Goal: Task Accomplishment & Management: Complete application form

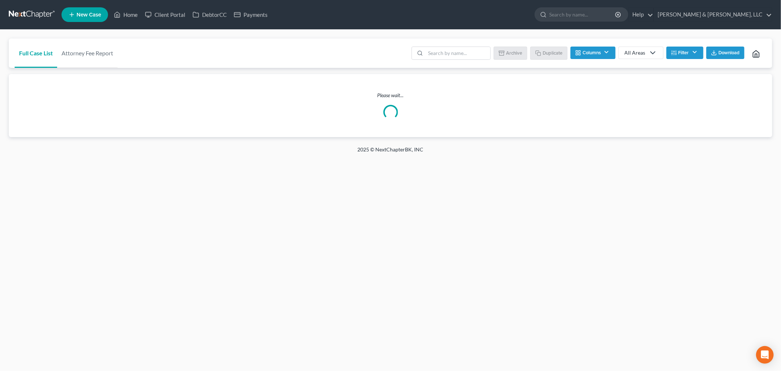
click at [83, 18] on link "New Case" at bounding box center [85, 14] width 47 height 15
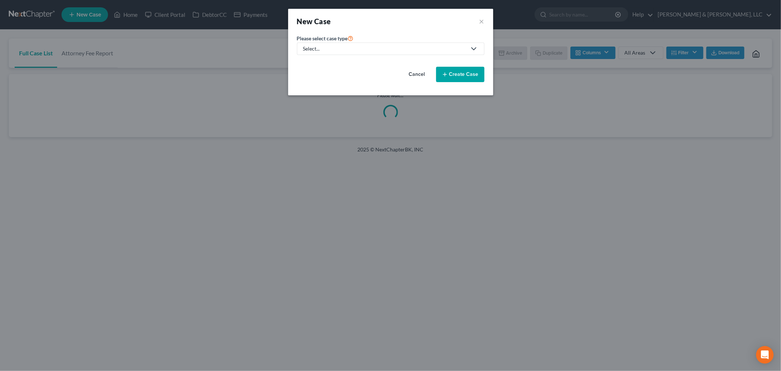
click at [334, 47] on div "Select..." at bounding box center [384, 48] width 163 height 7
click at [322, 60] on div "Bankruptcy" at bounding box center [339, 63] width 70 height 7
select select "46"
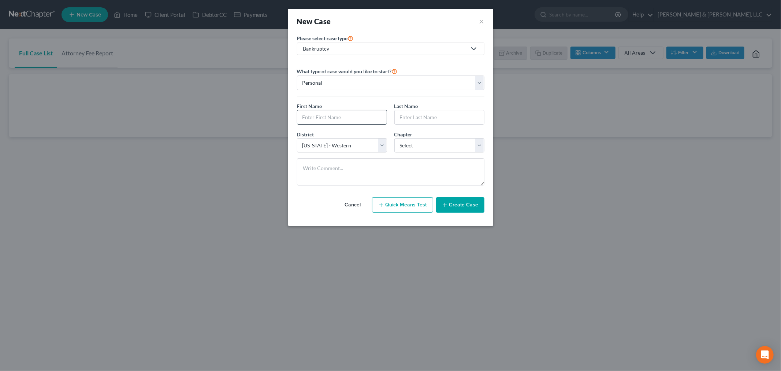
click at [314, 119] on input "text" at bounding box center [341, 117] width 89 height 14
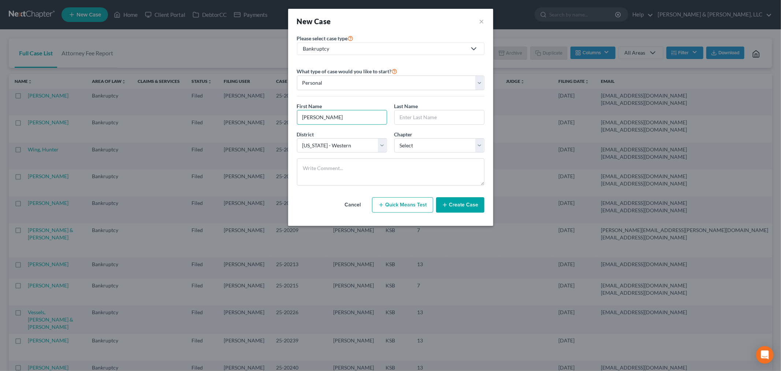
type input "David"
type input "D"
type input "Q"
type input "Rachel"
type input "Mayberger"
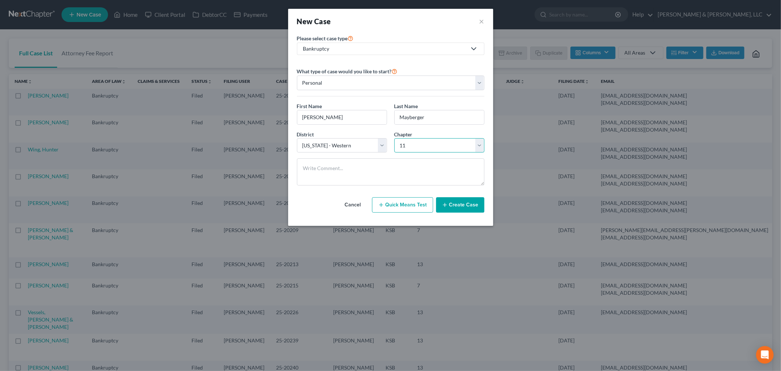
select select "3"
click at [471, 212] on button "Create Case" at bounding box center [460, 204] width 48 height 15
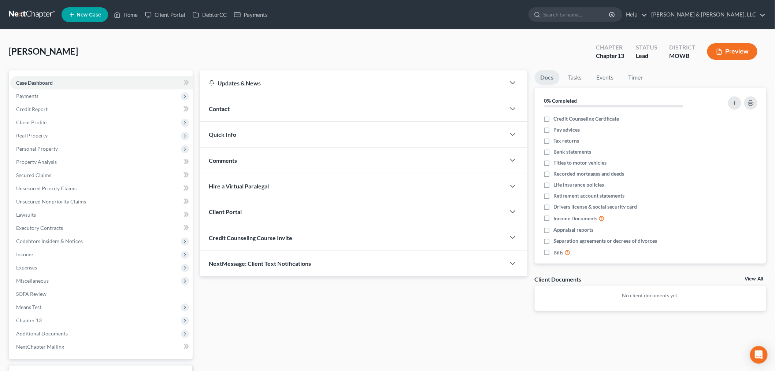
click at [230, 107] on div "Contact" at bounding box center [352, 108] width 305 height 25
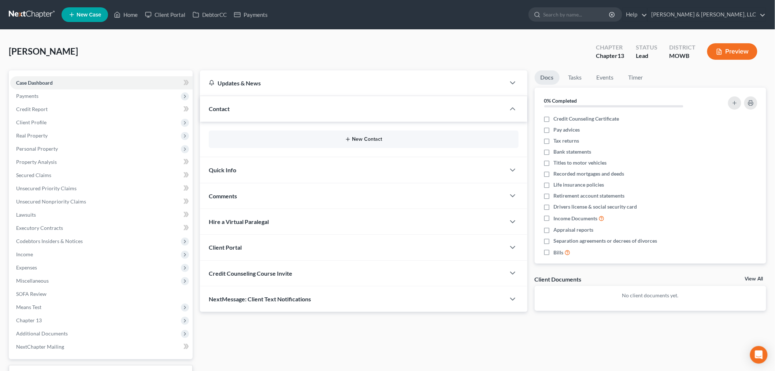
click at [361, 138] on button "New Contact" at bounding box center [364, 139] width 298 height 6
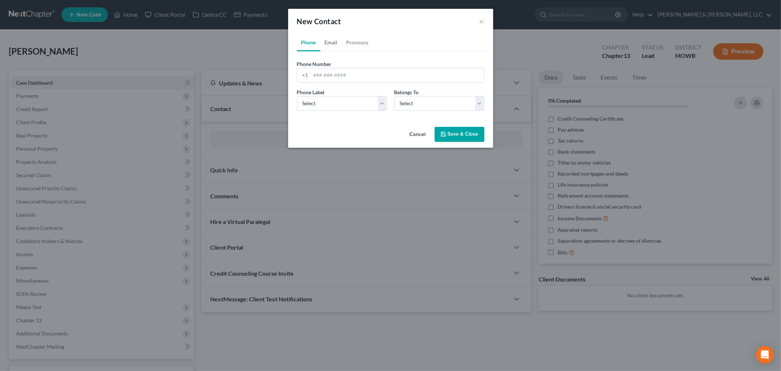
click at [330, 45] on link "Email" at bounding box center [331, 43] width 22 height 18
click at [352, 71] on input "email" at bounding box center [397, 75] width 173 height 14
paste input "chiefsfighter@gmail.com"
type input "chiefsfighter@gmail.com"
click at [314, 105] on select "Select Home Work Other" at bounding box center [342, 103] width 90 height 15
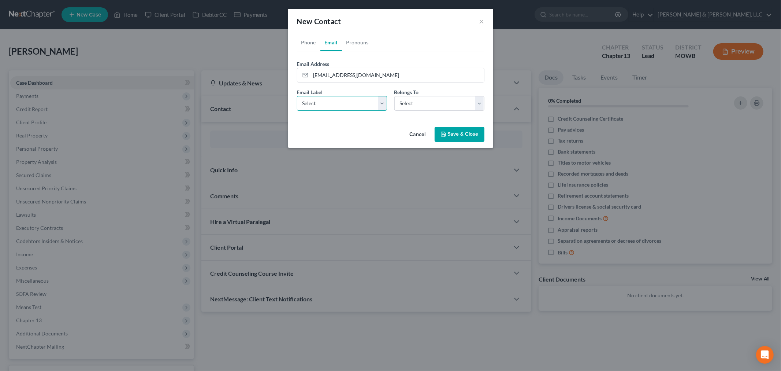
select select "0"
click at [297, 96] on select "Select Home Work Other" at bounding box center [342, 103] width 90 height 15
click at [446, 92] on div "Belongs To * Select Client Other" at bounding box center [439, 99] width 97 height 22
click at [433, 100] on select "Select Client Other" at bounding box center [439, 103] width 90 height 15
select select "0"
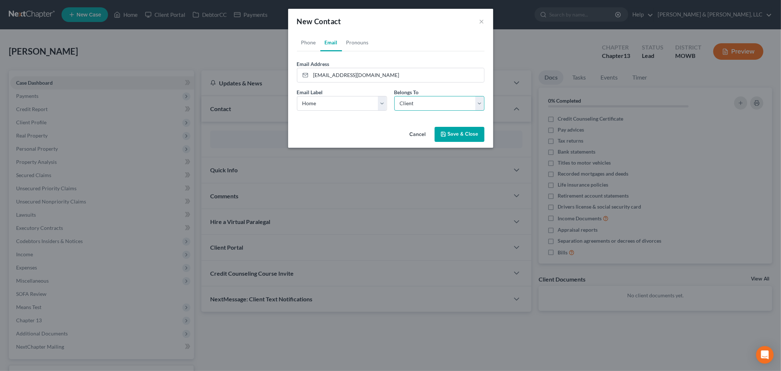
click at [394, 96] on select "Select Client Other" at bounding box center [439, 103] width 90 height 15
select select "0"
click at [309, 40] on link "Phone" at bounding box center [308, 43] width 23 height 18
click at [313, 76] on input "tel" at bounding box center [397, 75] width 173 height 14
type input "8165208971"
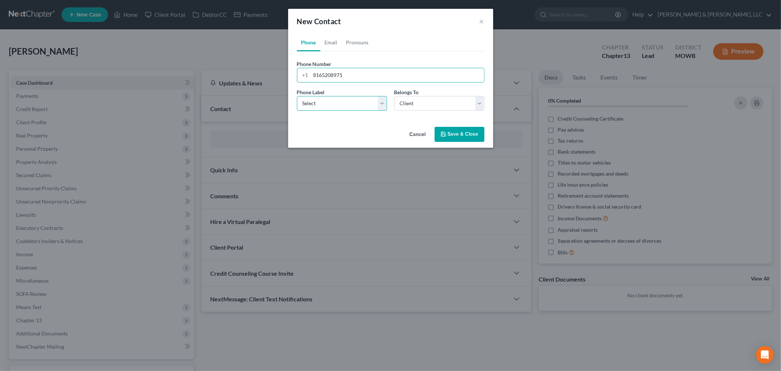
click at [306, 101] on select "Select Mobile Home Work Other" at bounding box center [342, 103] width 90 height 15
select select "0"
click at [297, 96] on select "Select Mobile Home Work Other" at bounding box center [342, 103] width 90 height 15
click at [334, 38] on link "Email" at bounding box center [331, 43] width 22 height 18
click at [461, 138] on button "Save & Close" at bounding box center [460, 134] width 50 height 15
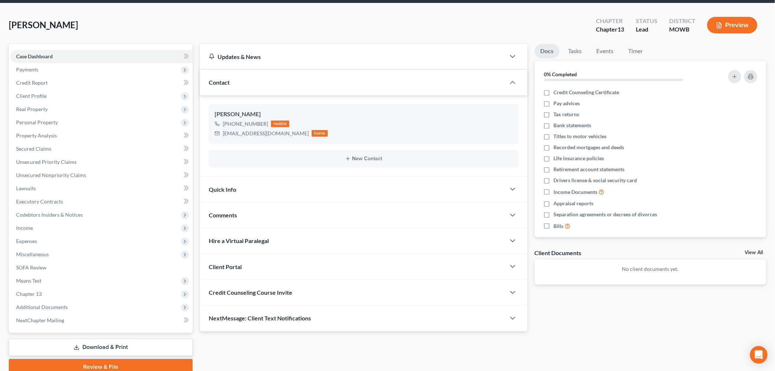
scroll to position [57, 0]
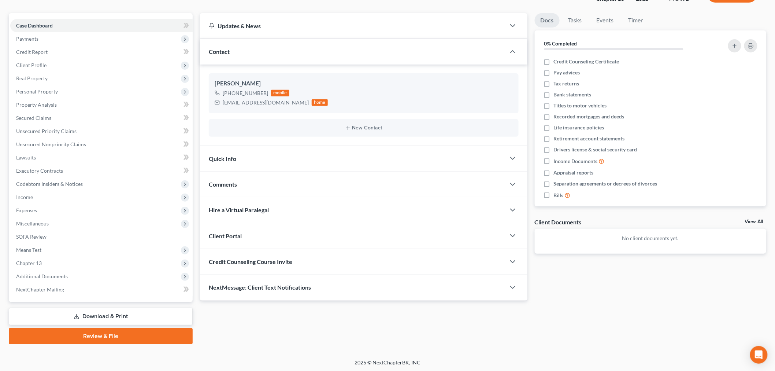
click at [233, 231] on div "Client Portal" at bounding box center [352, 235] width 305 height 25
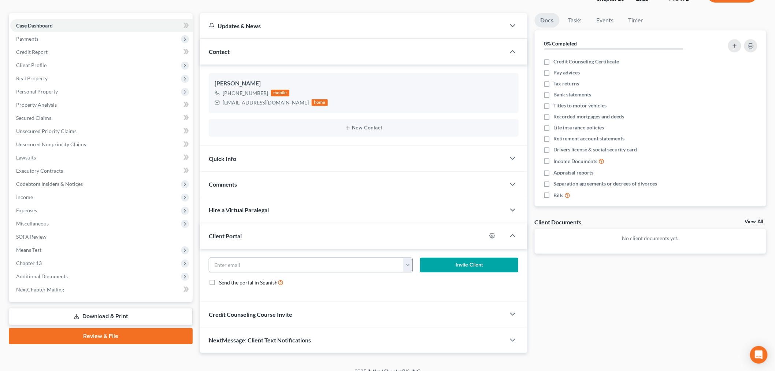
click at [409, 263] on button "button" at bounding box center [407, 265] width 9 height 14
click at [415, 280] on link "chiefsfighter@gmail.com" at bounding box center [453, 281] width 100 height 12
type input "chiefsfighter@gmail.com"
click at [447, 264] on button "Invite Client" at bounding box center [469, 264] width 98 height 15
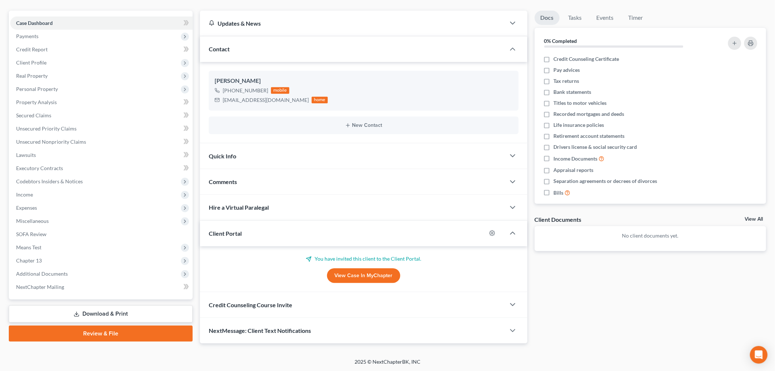
scroll to position [60, 0]
click at [243, 301] on span "Credit Counseling Course Invite" at bounding box center [250, 304] width 83 height 7
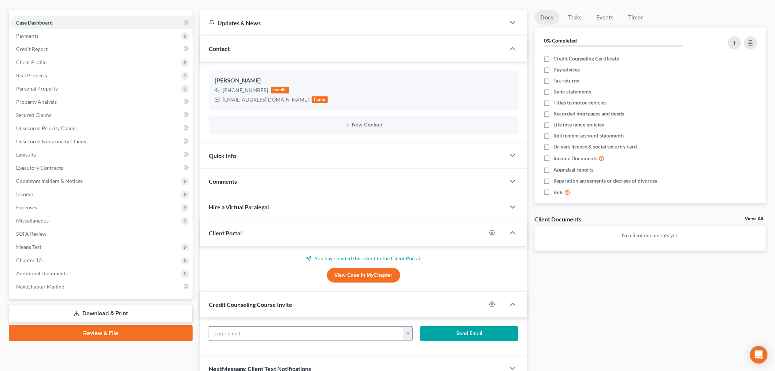
click at [408, 334] on button "button" at bounding box center [407, 333] width 9 height 14
click at [419, 347] on link "chiefsfighter@gmail.com" at bounding box center [453, 349] width 100 height 12
type input "chiefsfighter@gmail.com"
click at [458, 335] on button "Send Email" at bounding box center [469, 333] width 98 height 15
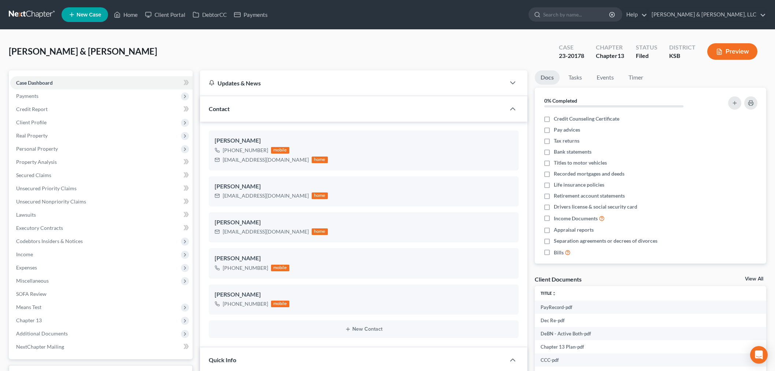
select select "6"
select select "0"
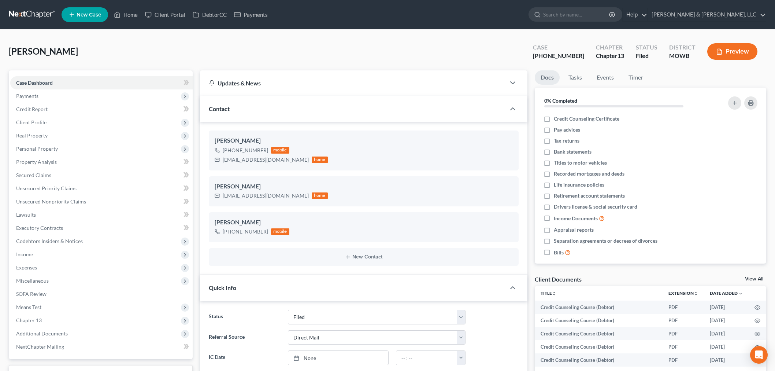
select select "6"
select select "2"
drag, startPoint x: 125, startPoint y: 10, endPoint x: 204, endPoint y: 29, distance: 81.7
click at [125, 10] on link "Home" at bounding box center [125, 14] width 31 height 13
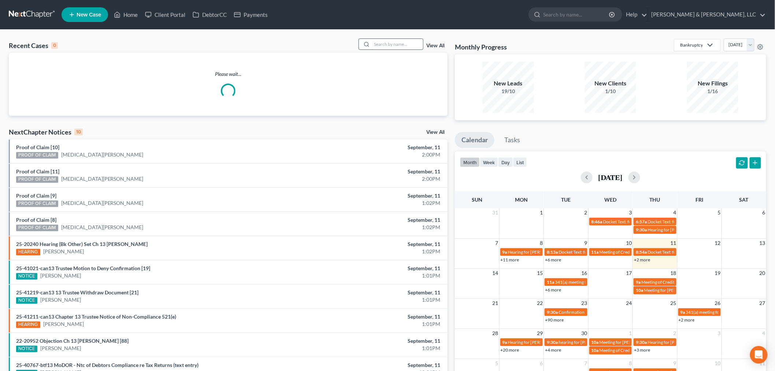
click at [383, 44] on input "search" at bounding box center [397, 44] width 51 height 11
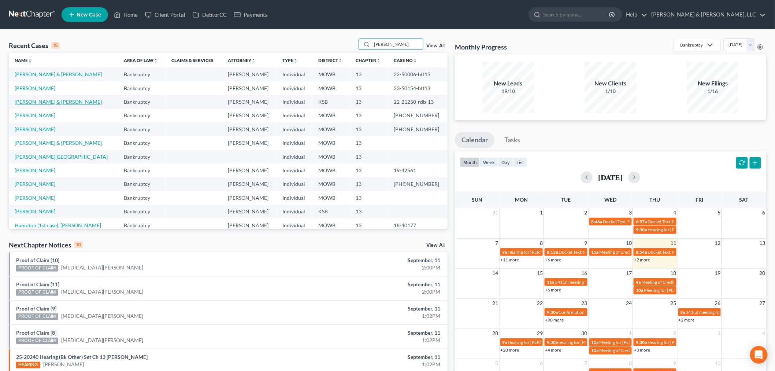
type input "daniels"
click at [32, 101] on link "Daniels, LeeRoy & Dorothea" at bounding box center [58, 101] width 87 height 6
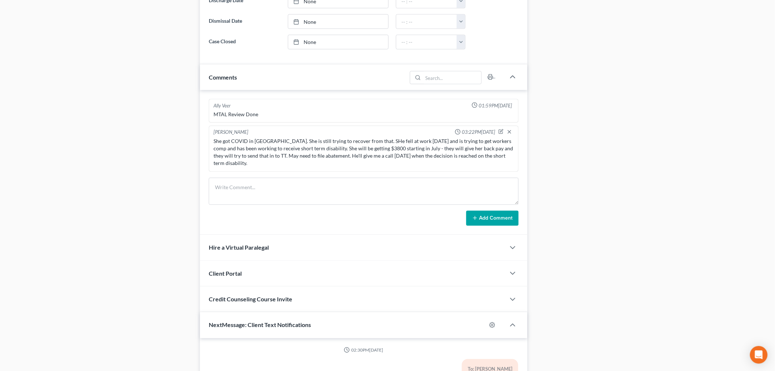
scroll to position [584, 0]
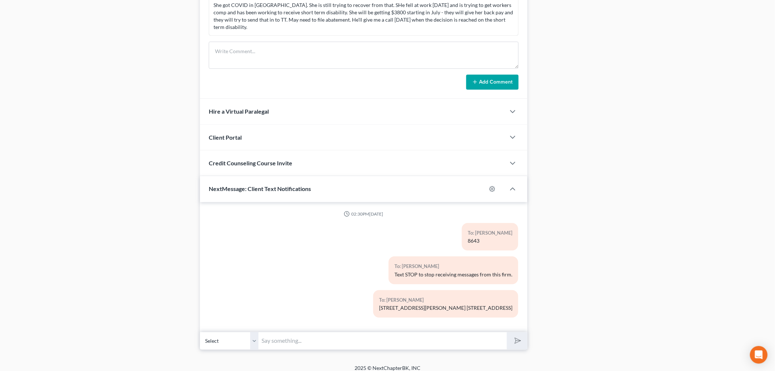
click at [299, 335] on input "text" at bounding box center [383, 340] width 248 height 18
type input "Hi LeeRoy - This is David Dean. Please give me a call at 913-495-9998 Thanks!"
click at [507, 332] on button "submit" at bounding box center [517, 340] width 20 height 17
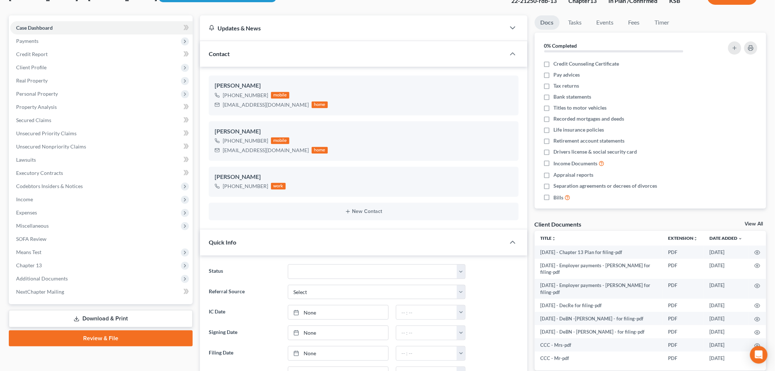
scroll to position [0, 0]
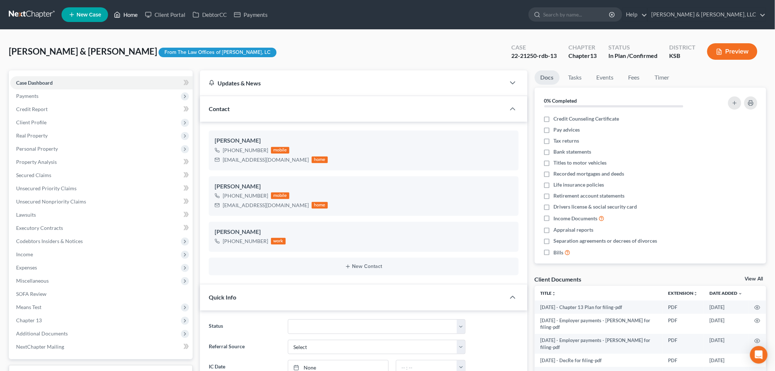
click at [127, 16] on link "Home" at bounding box center [125, 14] width 31 height 13
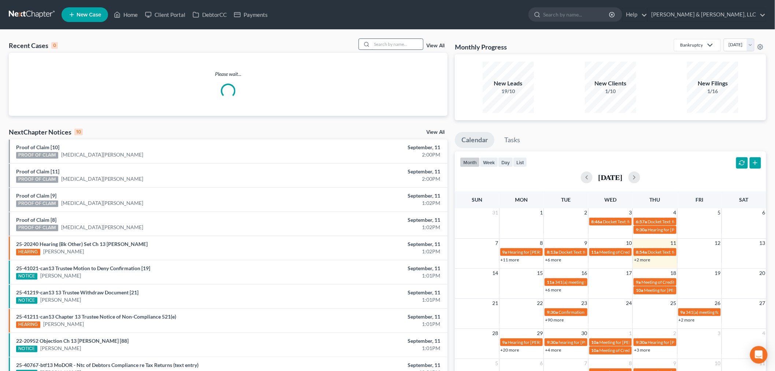
click at [397, 43] on input "search" at bounding box center [397, 44] width 51 height 11
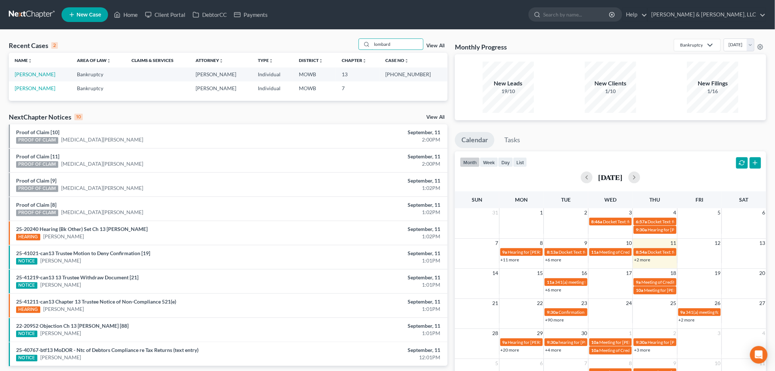
type input "lombard"
click at [35, 68] on td "[PERSON_NAME]" at bounding box center [40, 74] width 62 height 14
click at [36, 71] on link "[PERSON_NAME]" at bounding box center [35, 74] width 41 height 6
select select "2"
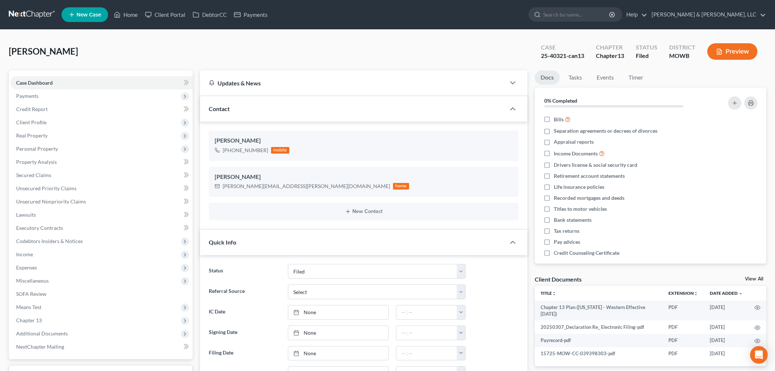
select select "6"
select select "0"
click at [130, 13] on link "Home" at bounding box center [125, 14] width 31 height 13
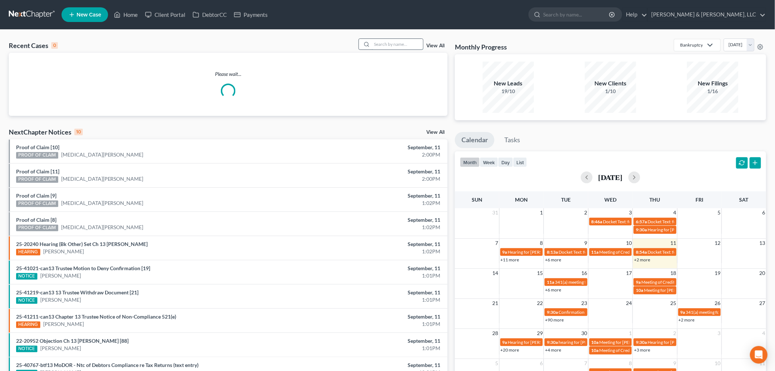
click at [387, 42] on input "search" at bounding box center [397, 44] width 51 height 11
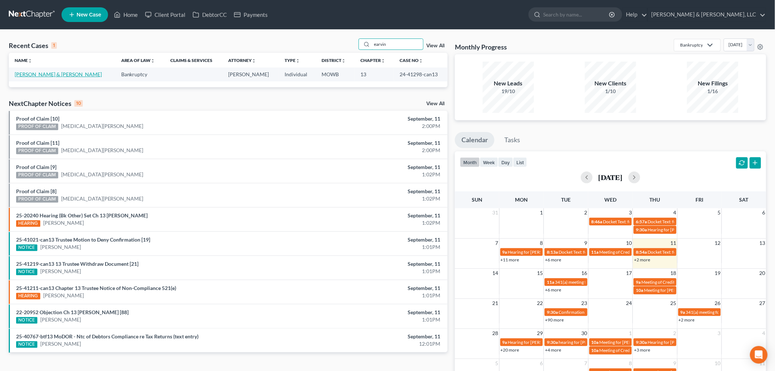
type input "earvin"
click at [51, 74] on link "Earvin-Cornish, Tiffany & Jaden" at bounding box center [58, 74] width 87 height 6
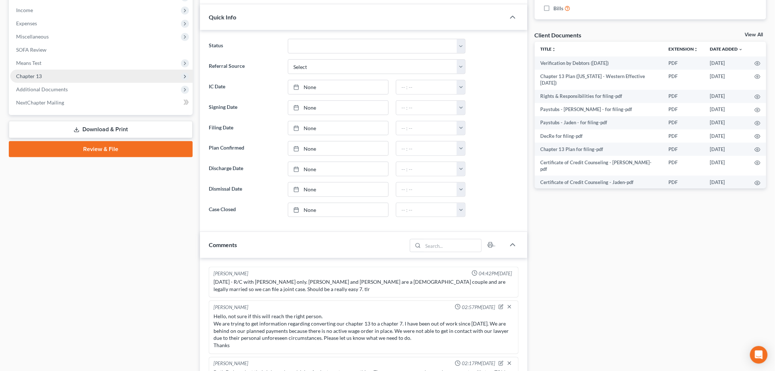
scroll to position [147, 0]
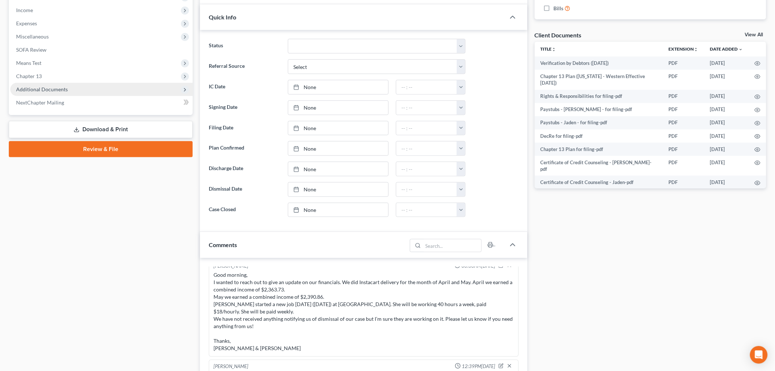
click at [36, 83] on span "Additional Documents" at bounding box center [101, 89] width 182 height 13
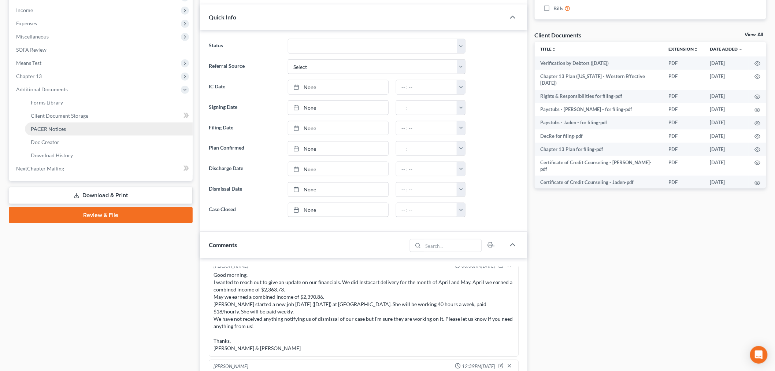
click at [45, 130] on span "PACER Notices" at bounding box center [48, 129] width 35 height 6
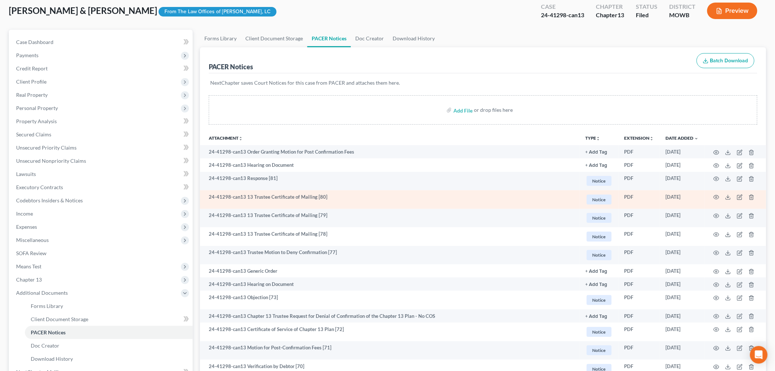
scroll to position [81, 0]
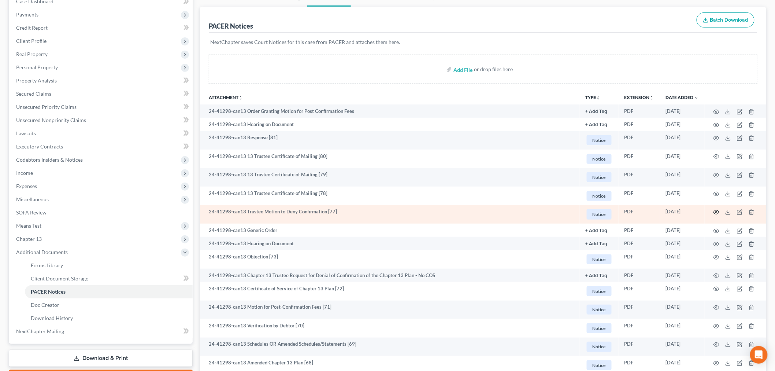
click at [715, 213] on icon "button" at bounding box center [716, 212] width 6 height 6
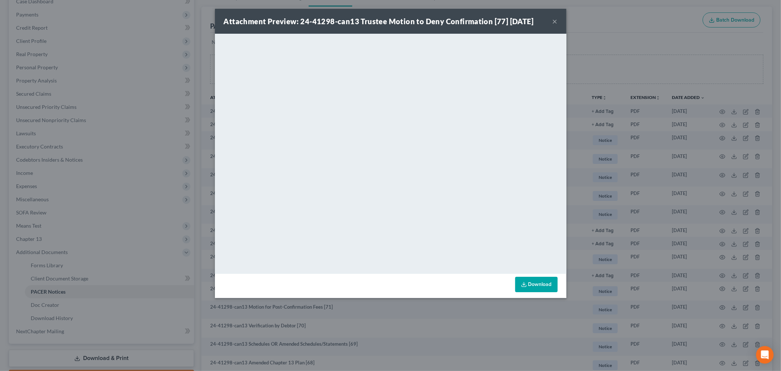
click at [554, 19] on button "×" at bounding box center [555, 21] width 5 height 9
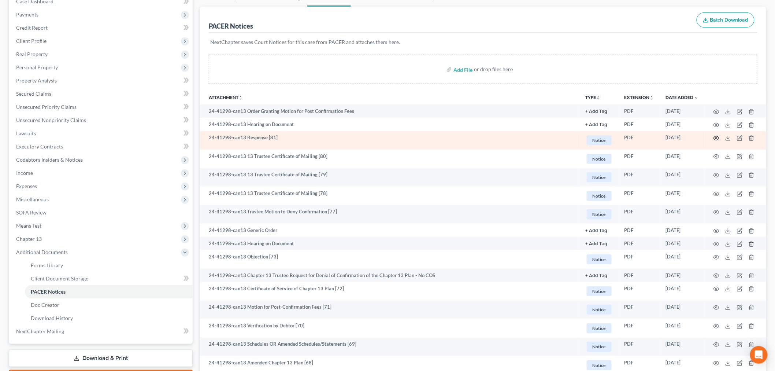
click at [715, 138] on circle "button" at bounding box center [715, 137] width 1 height 1
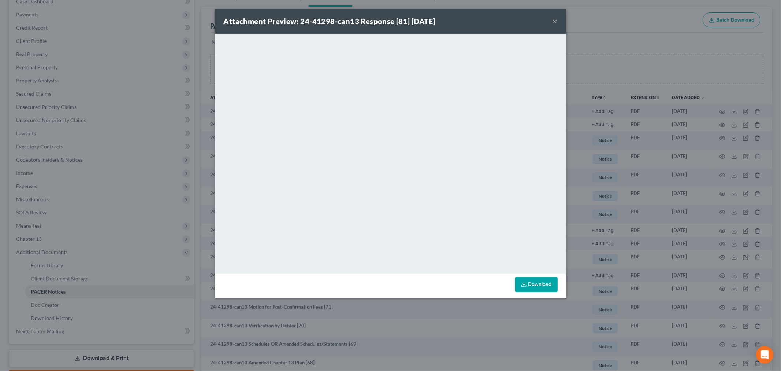
click at [557, 19] on button "×" at bounding box center [555, 21] width 5 height 9
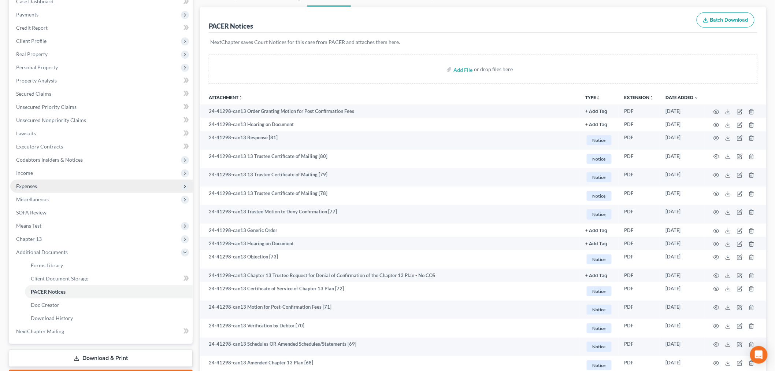
click at [26, 183] on span "Expenses" at bounding box center [26, 186] width 21 height 6
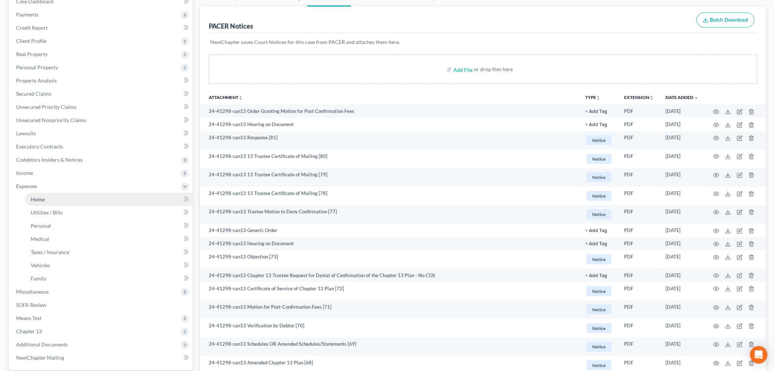
click at [38, 196] on span "Home" at bounding box center [38, 199] width 14 height 6
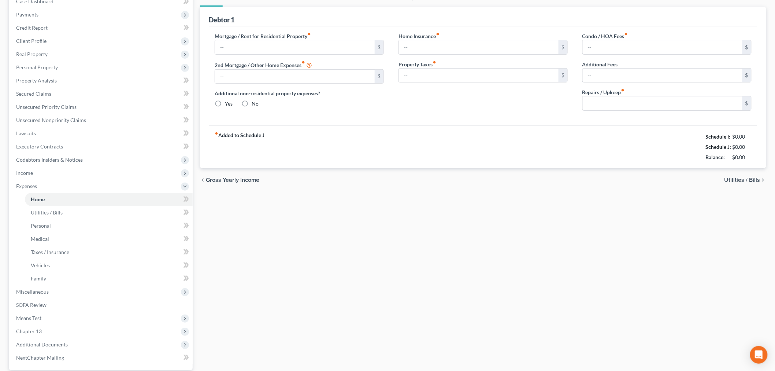
scroll to position [3, 0]
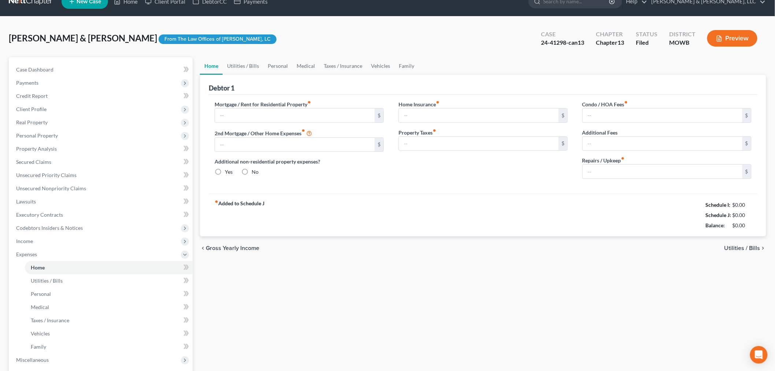
type input "1,260.00"
type input "0.00"
radio input "true"
type input "20.00"
type input "0.00"
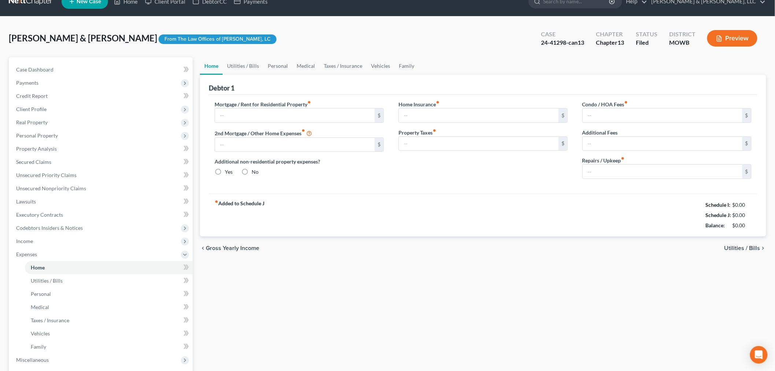
type input "0.00"
type input "25.00"
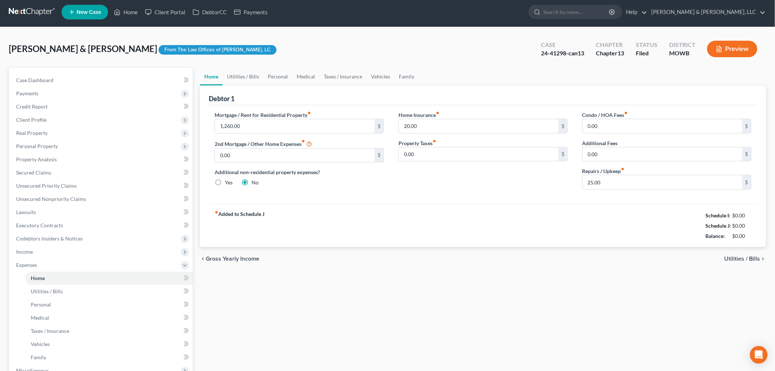
scroll to position [0, 0]
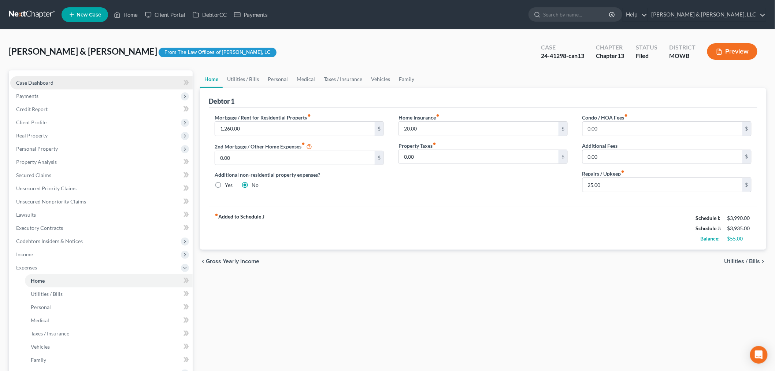
drag, startPoint x: 25, startPoint y: 83, endPoint x: 266, endPoint y: 47, distance: 244.1
click at [25, 85] on span "Case Dashboard" at bounding box center [34, 82] width 37 height 6
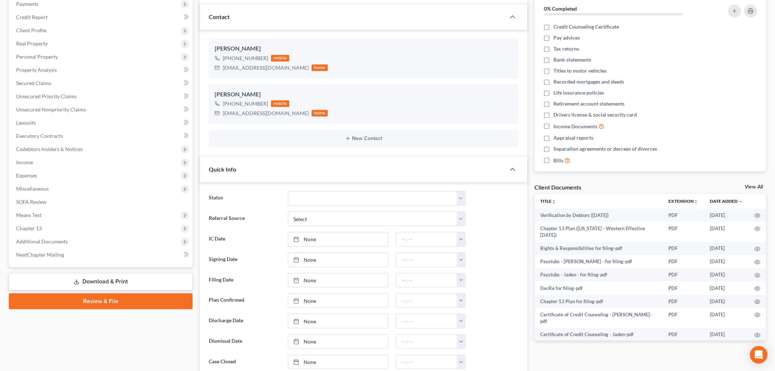
scroll to position [163, 0]
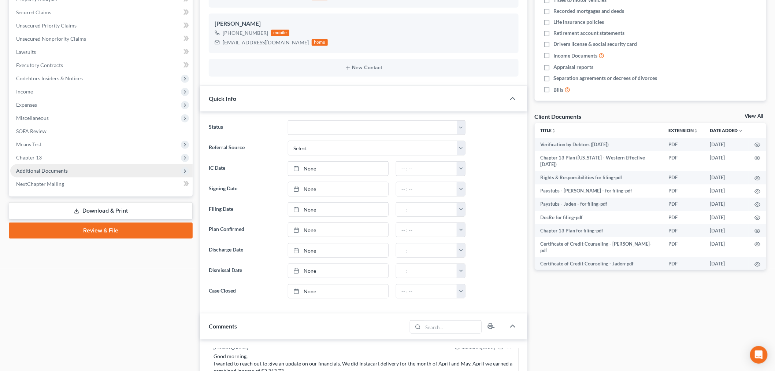
click at [55, 176] on span "Additional Documents" at bounding box center [101, 170] width 182 height 13
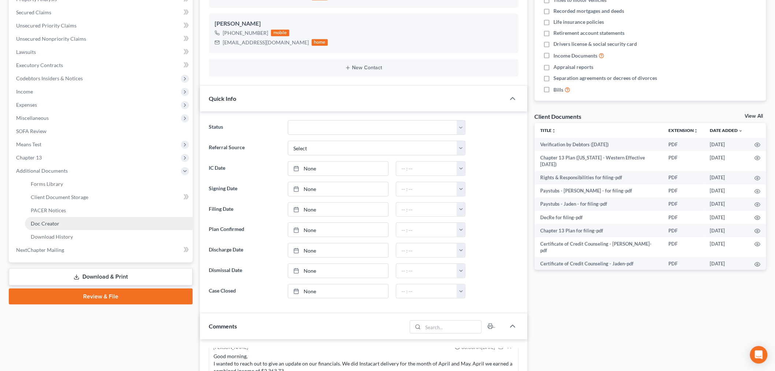
click at [44, 217] on link "Doc Creator" at bounding box center [109, 223] width 168 height 13
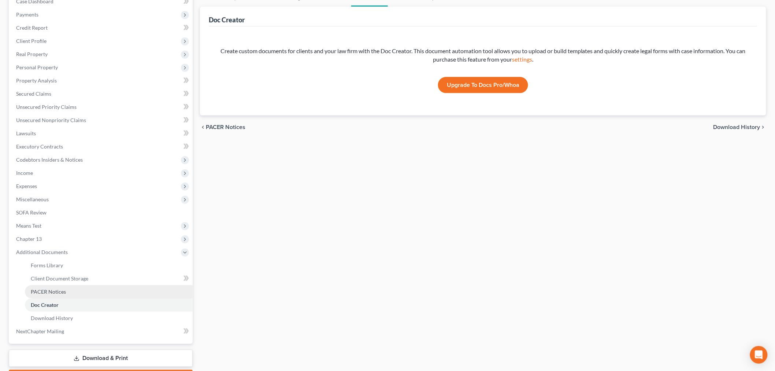
click at [48, 288] on span "PACER Notices" at bounding box center [48, 291] width 35 height 6
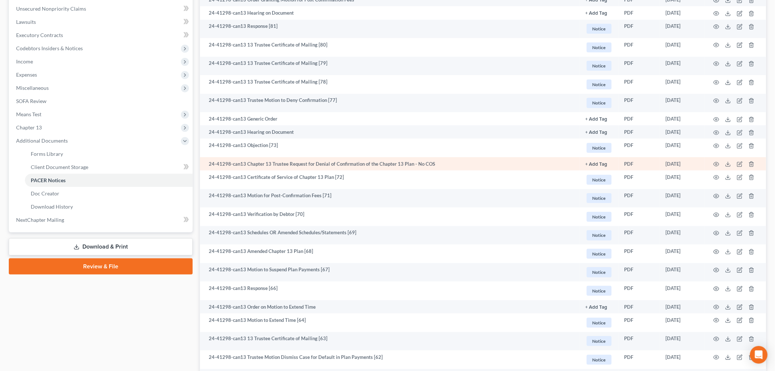
scroll to position [244, 0]
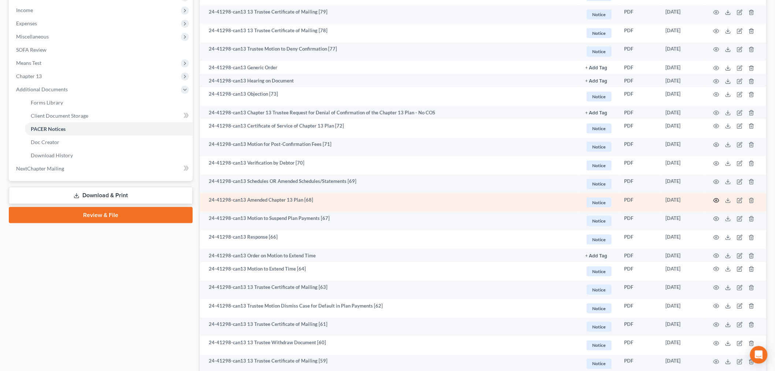
click at [719, 201] on icon "button" at bounding box center [716, 200] width 6 height 6
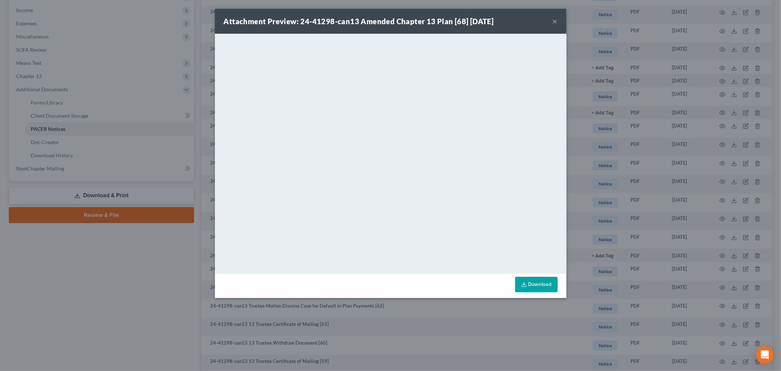
click at [553, 19] on button "×" at bounding box center [555, 21] width 5 height 9
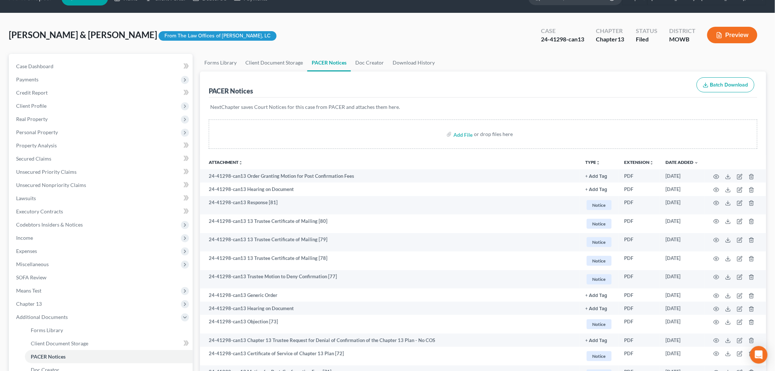
scroll to position [0, 0]
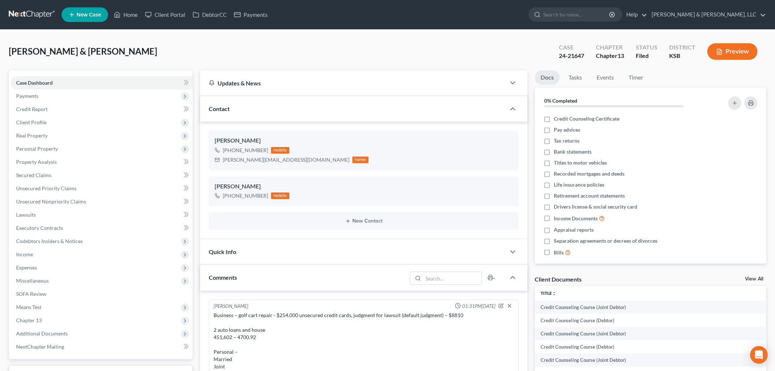
select select "0"
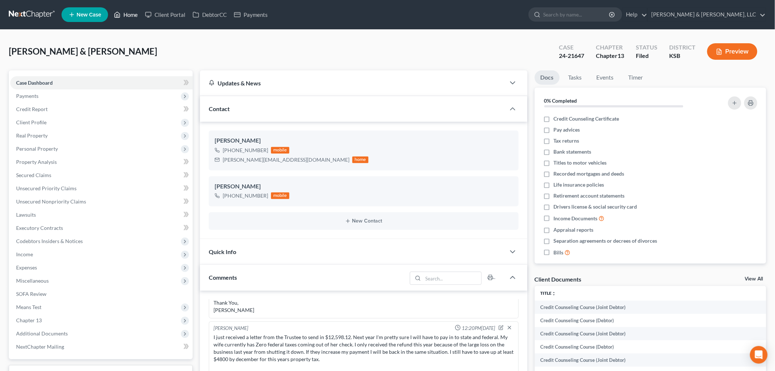
click at [129, 13] on link "Home" at bounding box center [125, 14] width 31 height 13
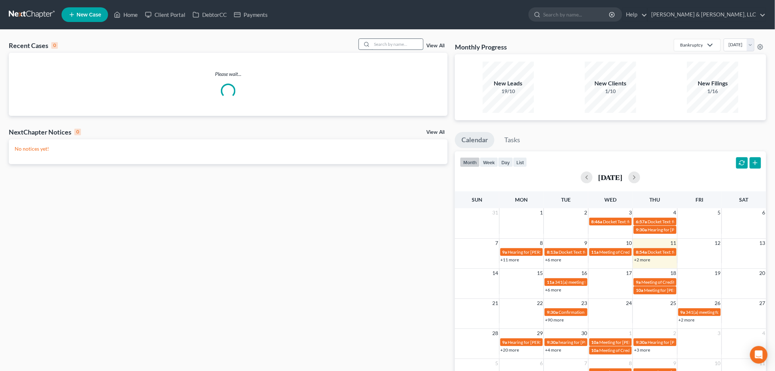
click at [410, 48] on input "search" at bounding box center [397, 44] width 51 height 11
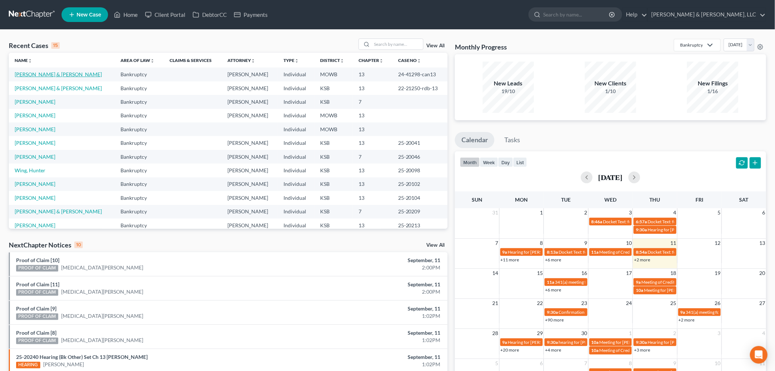
click at [34, 75] on link "[PERSON_NAME] & [PERSON_NAME]" at bounding box center [58, 74] width 87 height 6
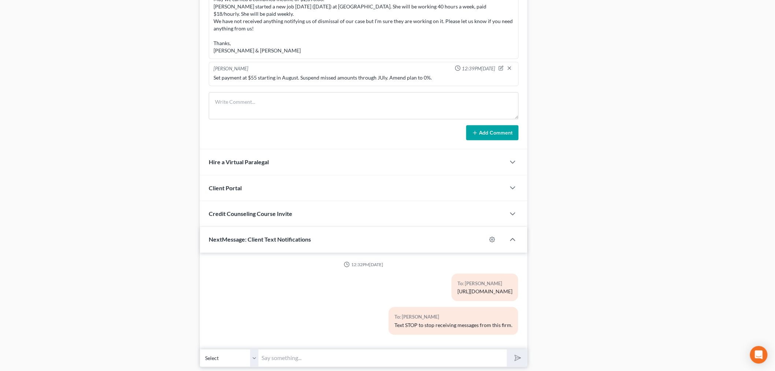
scroll to position [566, 0]
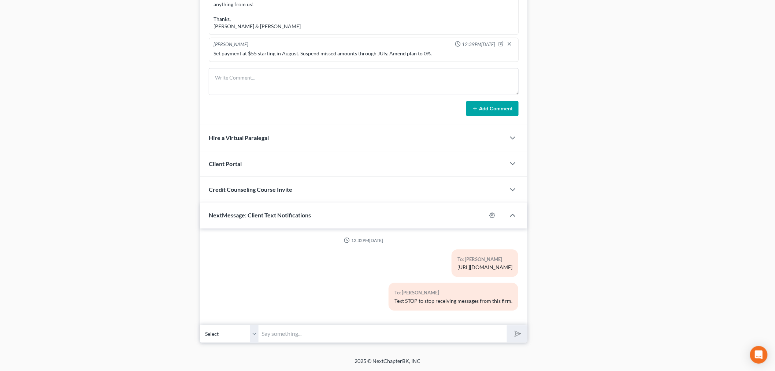
click at [319, 342] on input "text" at bounding box center [383, 334] width 248 height 18
paste input "[URL][DOMAIN_NAME]"
type input "[URL][DOMAIN_NAME]"
click at [256, 334] on select "Select [PHONE_NUMBER] - [PERSON_NAME] [PHONE_NUMBER] - [PERSON_NAME]" at bounding box center [229, 334] width 59 height 18
click at [200, 325] on select "Select [PHONE_NUMBER] - [PERSON_NAME] [PHONE_NUMBER] - [PERSON_NAME]" at bounding box center [229, 334] width 59 height 18
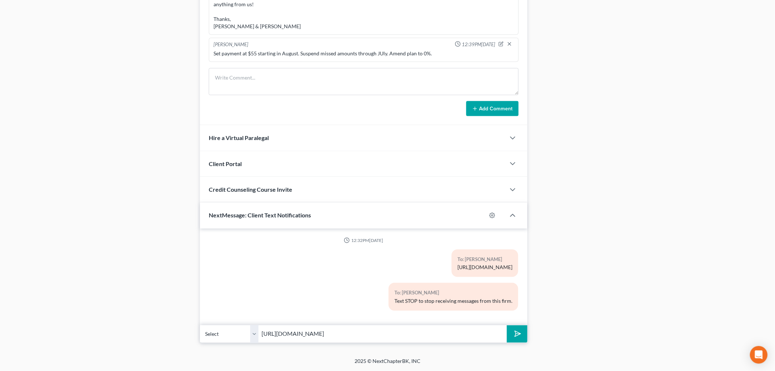
click at [518, 339] on button "submit" at bounding box center [517, 333] width 20 height 17
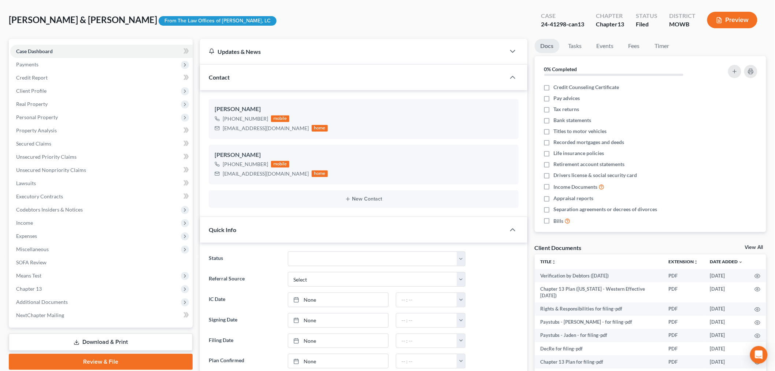
scroll to position [0, 0]
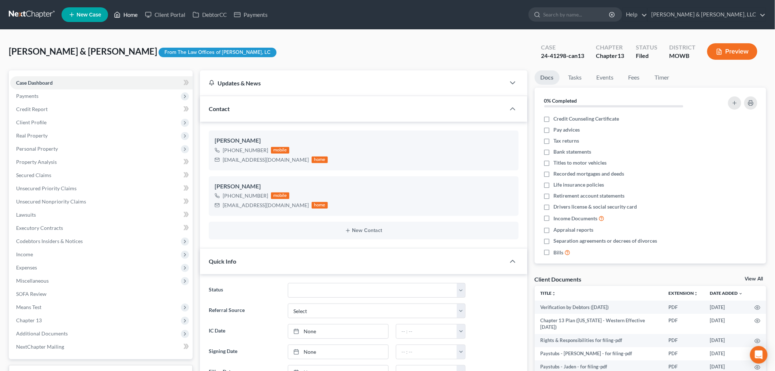
click at [126, 8] on link "Home" at bounding box center [125, 14] width 31 height 13
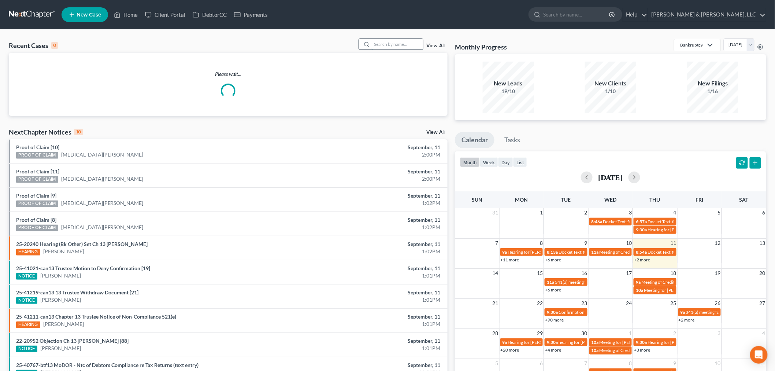
click at [416, 44] on input "search" at bounding box center [397, 44] width 51 height 11
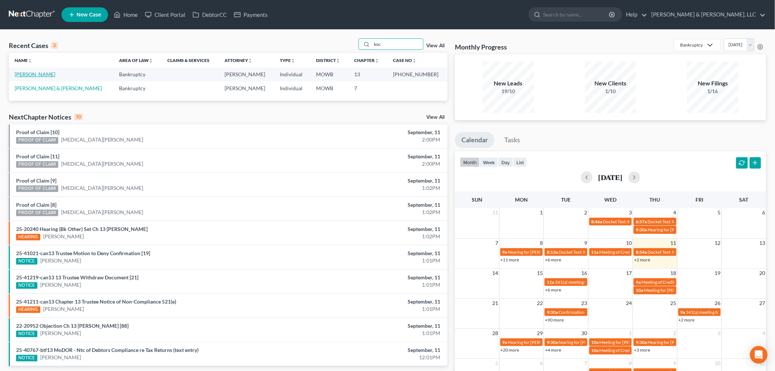
type input "koc"
click at [26, 74] on link "[PERSON_NAME]" at bounding box center [35, 74] width 41 height 6
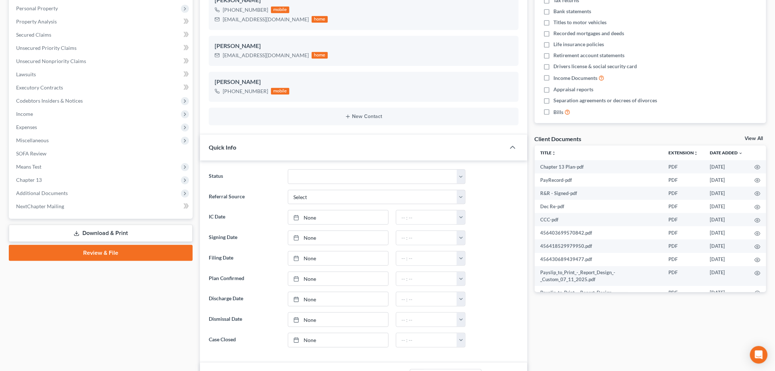
scroll to position [122, 0]
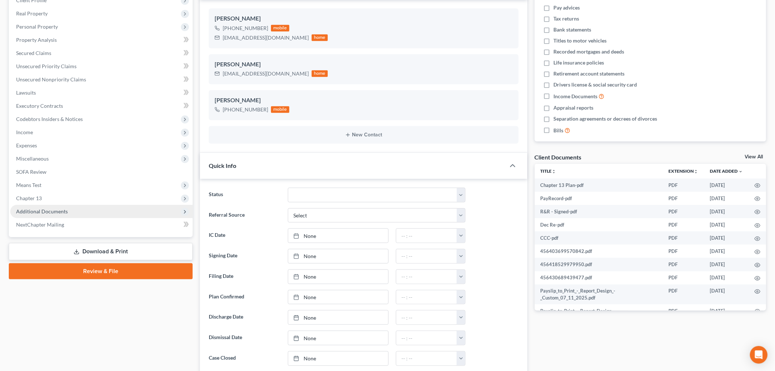
click at [36, 213] on span "Additional Documents" at bounding box center [101, 211] width 182 height 13
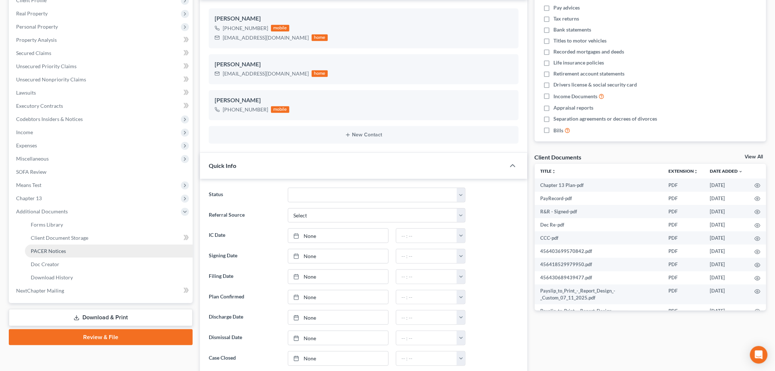
click at [53, 248] on span "PACER Notices" at bounding box center [48, 251] width 35 height 6
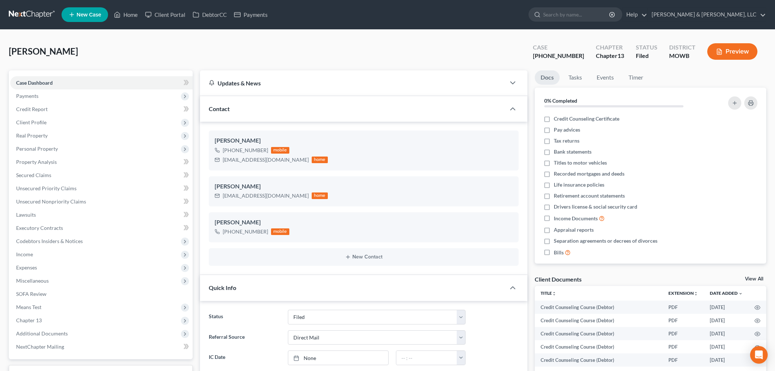
select select "6"
select select "2"
